Goal: Find specific page/section: Find specific page/section

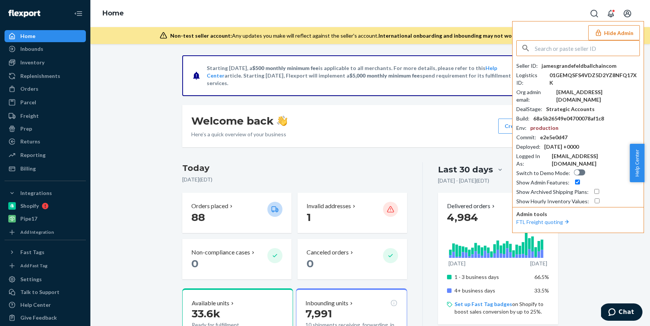
click at [562, 52] on input "text" at bounding box center [587, 48] width 105 height 15
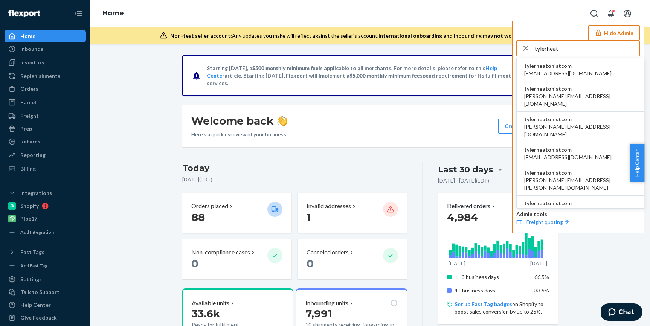
type input "tylerheat"
click at [572, 69] on span "tylerheatonistcom" at bounding box center [567, 66] width 87 height 8
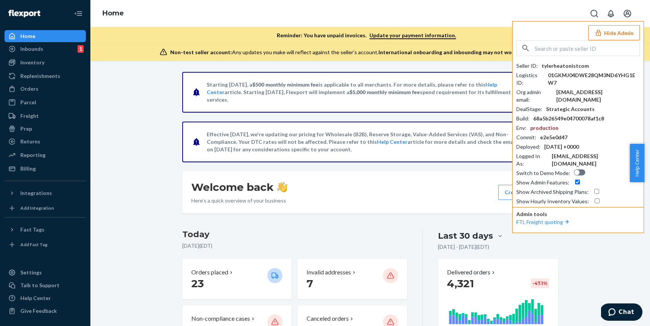
click at [554, 70] on div "Seller ID : tylerheatonistcom Logistics ID : 01GKMJ04DWE28QM3ND6YHG1EW7 Org adm…" at bounding box center [578, 133] width 124 height 143
click at [553, 67] on div "tylerheatonistcom" at bounding box center [565, 66] width 47 height 8
copy div "tylerheatonistcom"
